Goal: Transaction & Acquisition: Purchase product/service

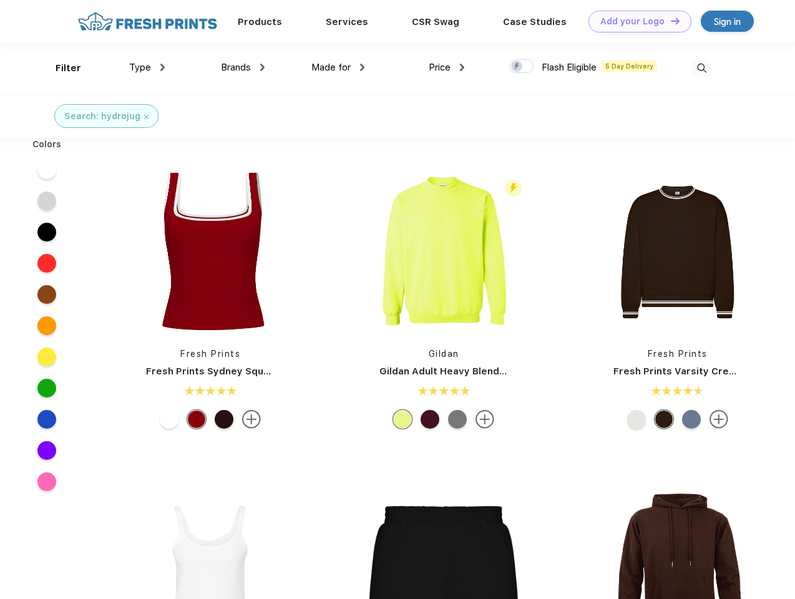
click at [635, 21] on link "Add your Logo Design Tool" at bounding box center [639, 22] width 103 height 22
click at [0, 0] on div "Design Tool" at bounding box center [0, 0] width 0 height 0
click at [669, 21] on link "Add your Logo Design Tool" at bounding box center [639, 22] width 103 height 22
click at [60, 68] on div "Filter" at bounding box center [69, 68] width 26 height 14
click at [147, 67] on span "Type" at bounding box center [140, 67] width 22 height 11
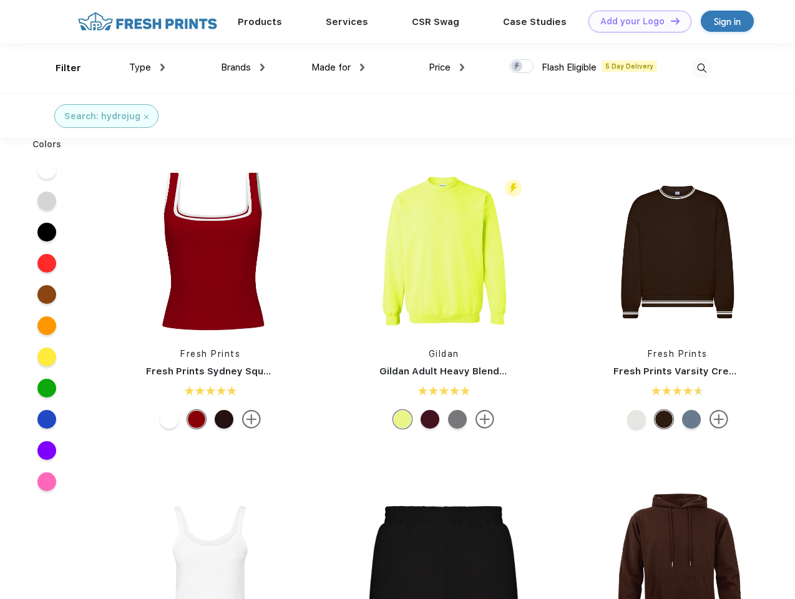
click at [243, 67] on span "Brands" at bounding box center [236, 67] width 30 height 11
click at [338, 67] on span "Made for" at bounding box center [330, 67] width 39 height 11
click at [447, 67] on span "Price" at bounding box center [440, 67] width 22 height 11
click at [522, 67] on div at bounding box center [521, 66] width 24 height 14
click at [517, 67] on input "checkbox" at bounding box center [513, 63] width 8 height 8
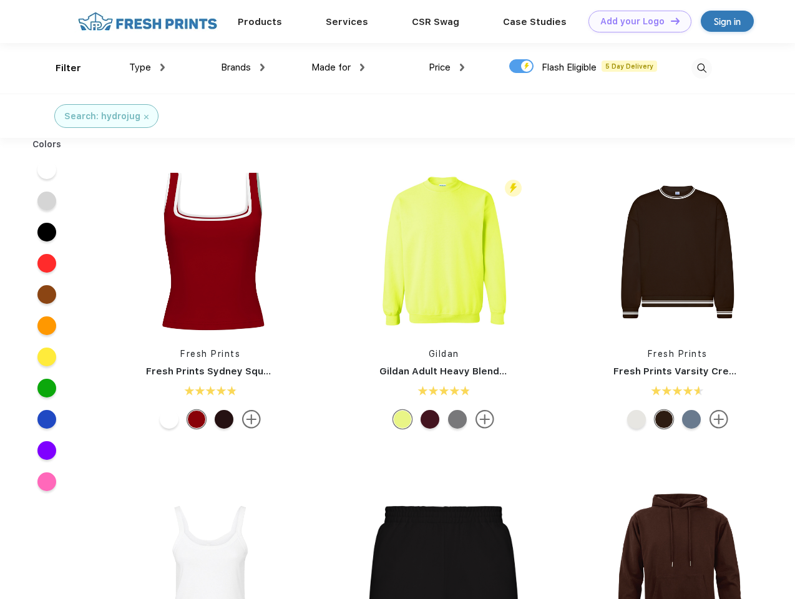
click at [701, 68] on img at bounding box center [701, 68] width 21 height 21
